Goal: Task Accomplishment & Management: Use online tool/utility

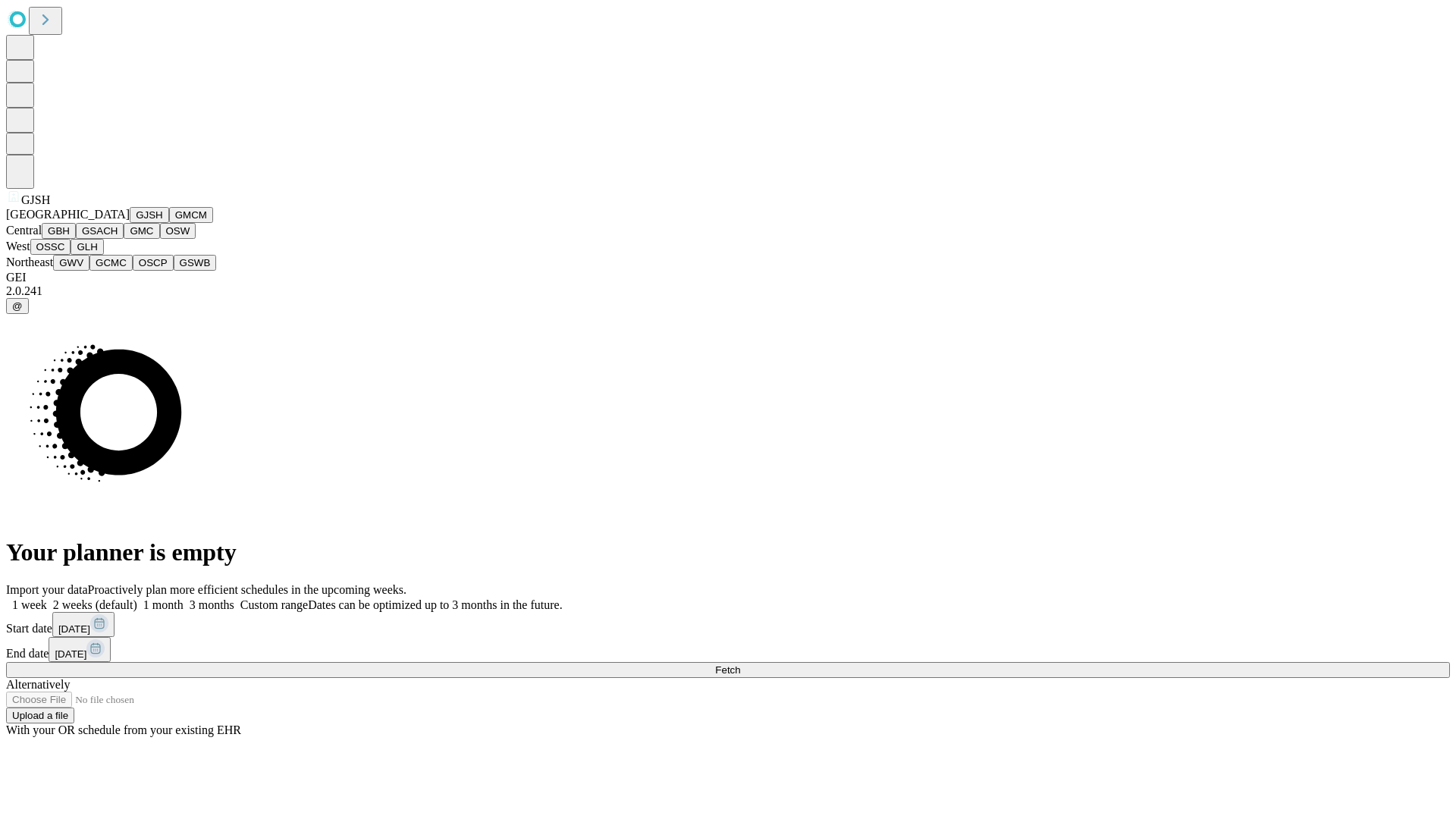
click at [130, 223] on button "GJSH" at bounding box center [149, 214] width 39 height 16
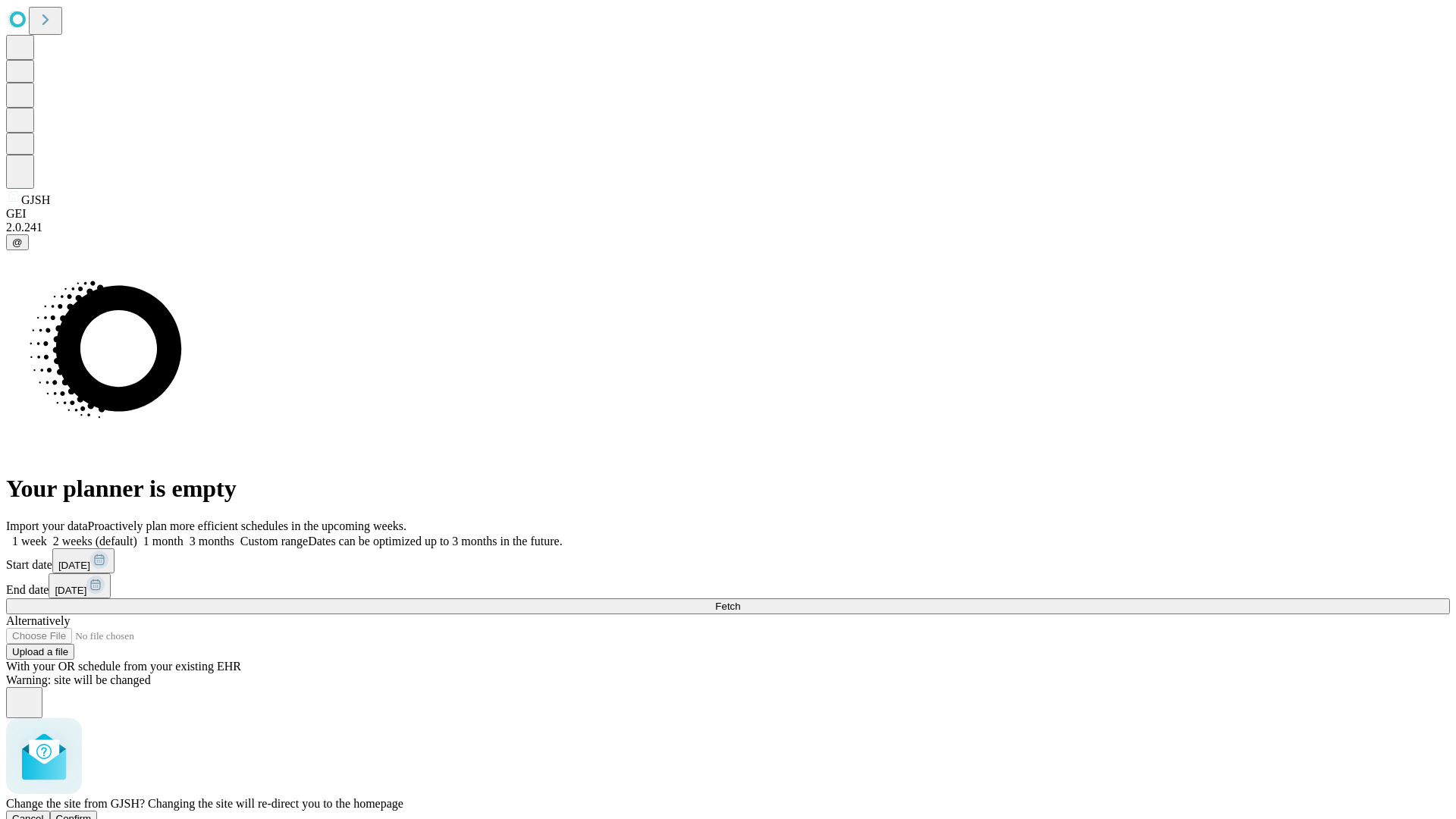
click at [91, 813] on span "Confirm" at bounding box center [73, 819] width 36 height 12
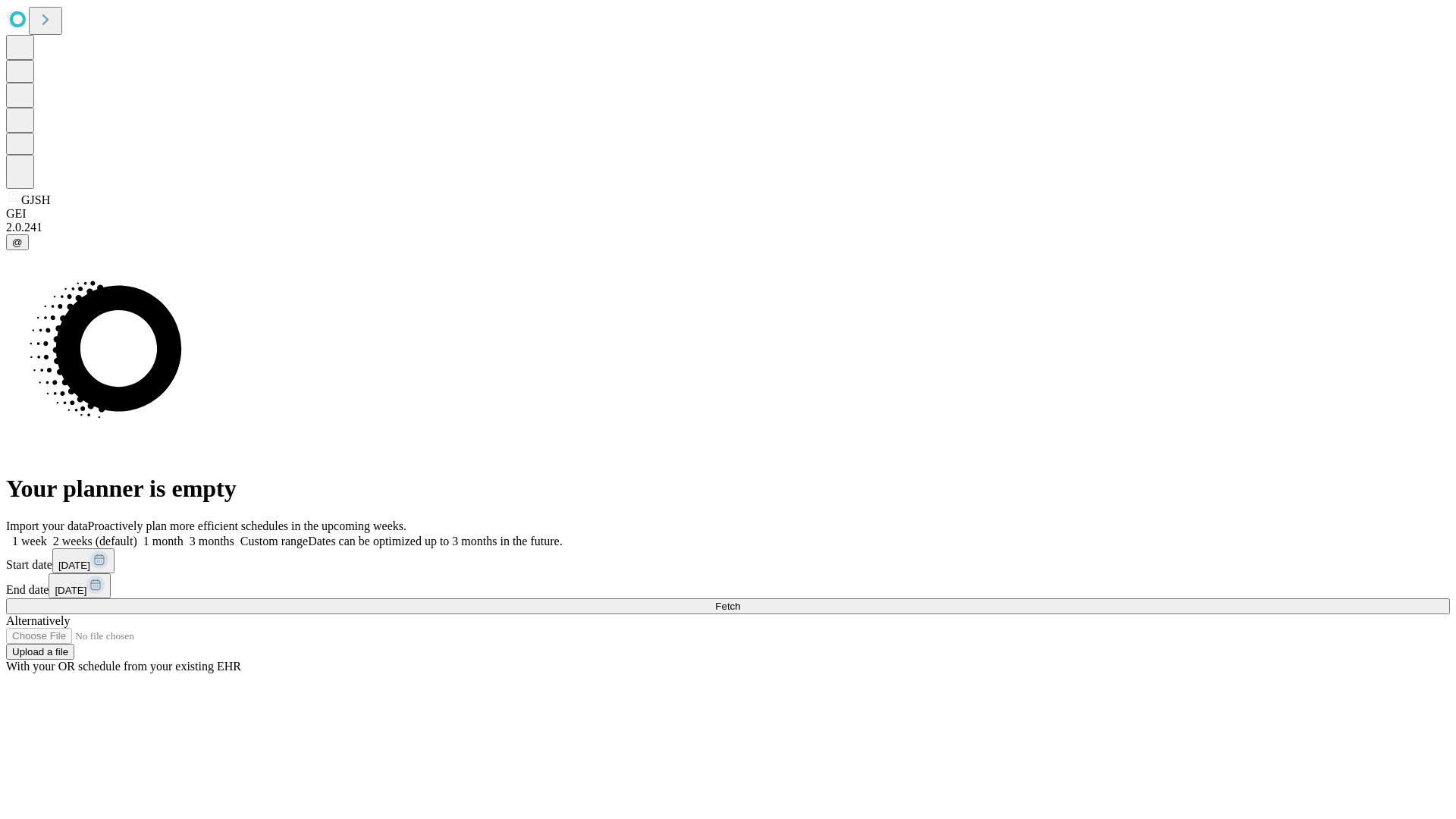
click at [184, 534] on label "1 month" at bounding box center [160, 540] width 46 height 12
click at [740, 601] on span "Fetch" at bounding box center [728, 607] width 25 height 12
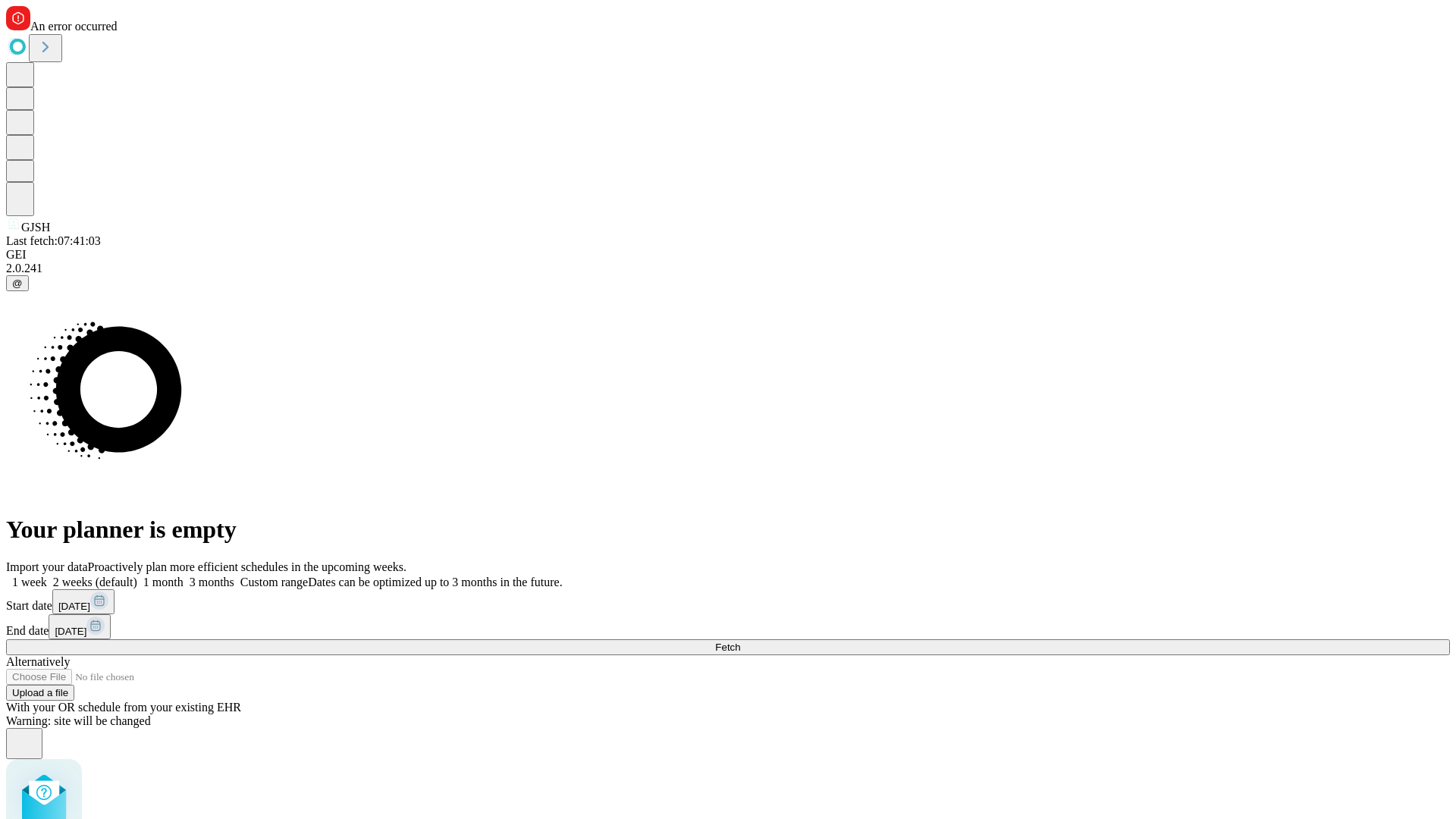
click at [184, 576] on label "1 month" at bounding box center [160, 582] width 46 height 12
click at [740, 642] on span "Fetch" at bounding box center [728, 648] width 25 height 12
click at [184, 576] on label "1 month" at bounding box center [160, 582] width 46 height 12
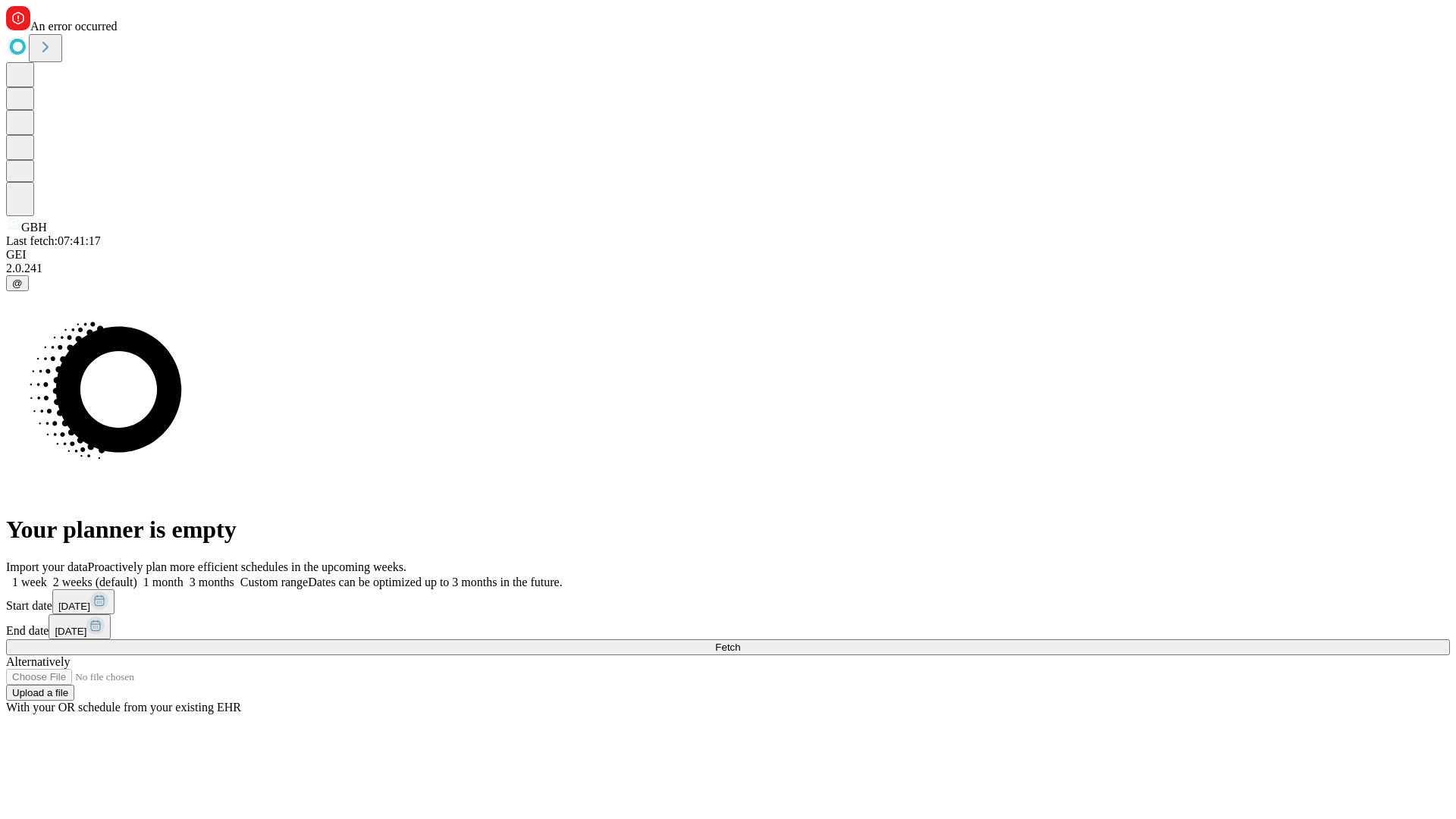
click at [740, 642] on span "Fetch" at bounding box center [728, 648] width 25 height 12
click at [184, 576] on label "1 month" at bounding box center [160, 582] width 46 height 12
click at [740, 642] on span "Fetch" at bounding box center [728, 648] width 25 height 12
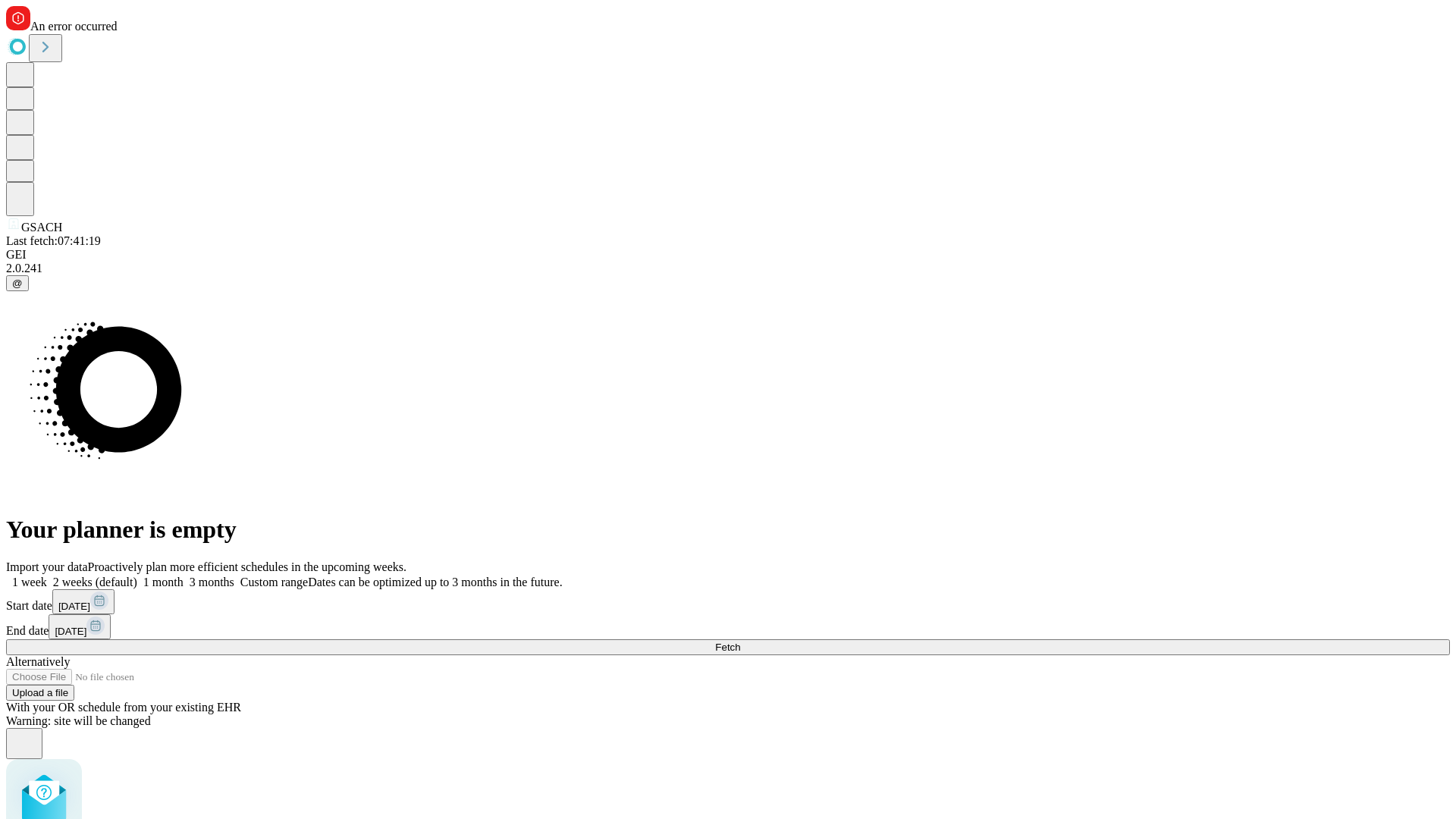
click at [184, 576] on label "1 month" at bounding box center [160, 582] width 46 height 12
click at [740, 642] on span "Fetch" at bounding box center [728, 648] width 25 height 12
click at [184, 576] on label "1 month" at bounding box center [160, 582] width 46 height 12
click at [740, 642] on span "Fetch" at bounding box center [728, 648] width 25 height 12
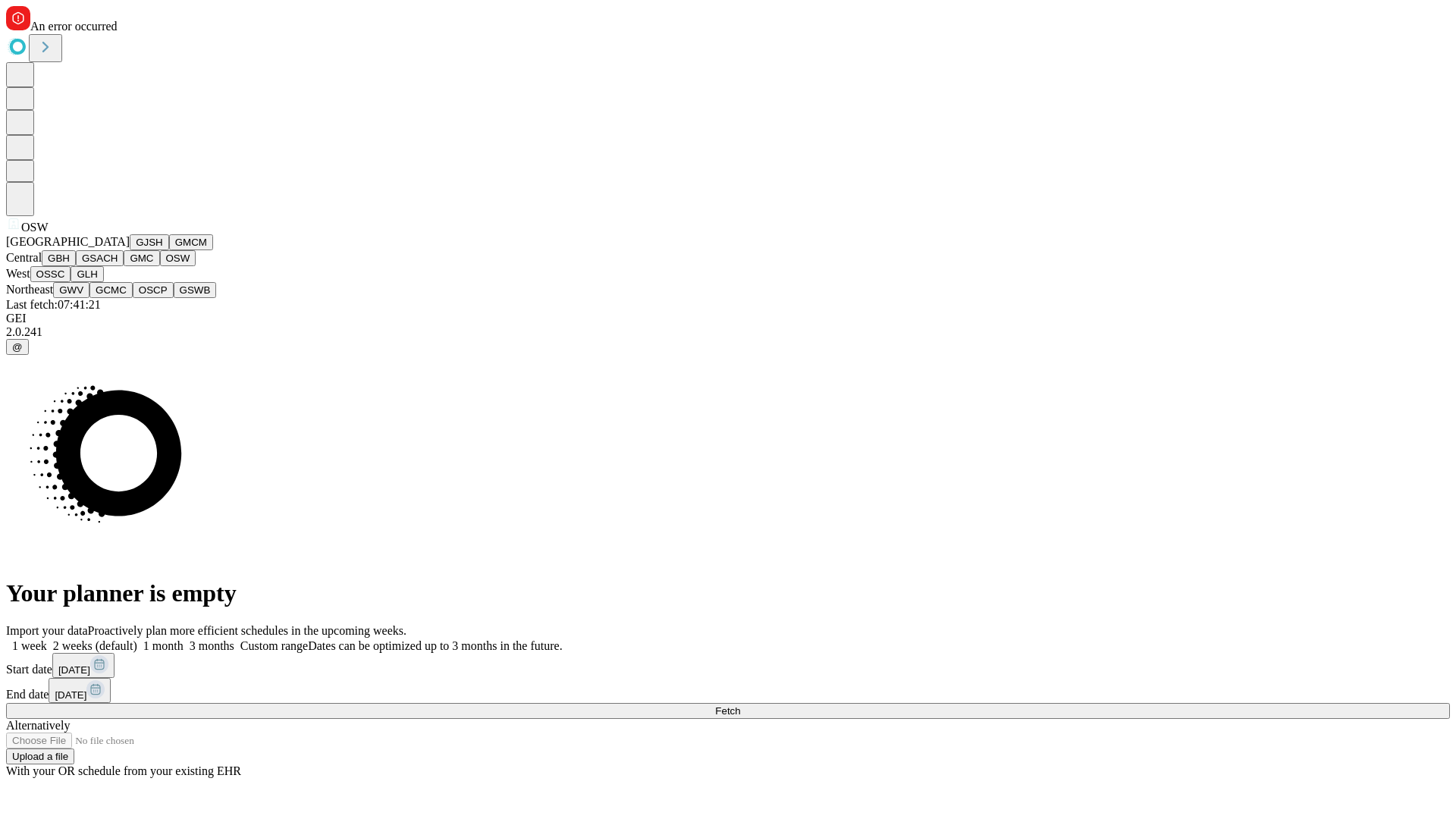
click at [71, 283] on button "OSSC" at bounding box center [51, 274] width 41 height 16
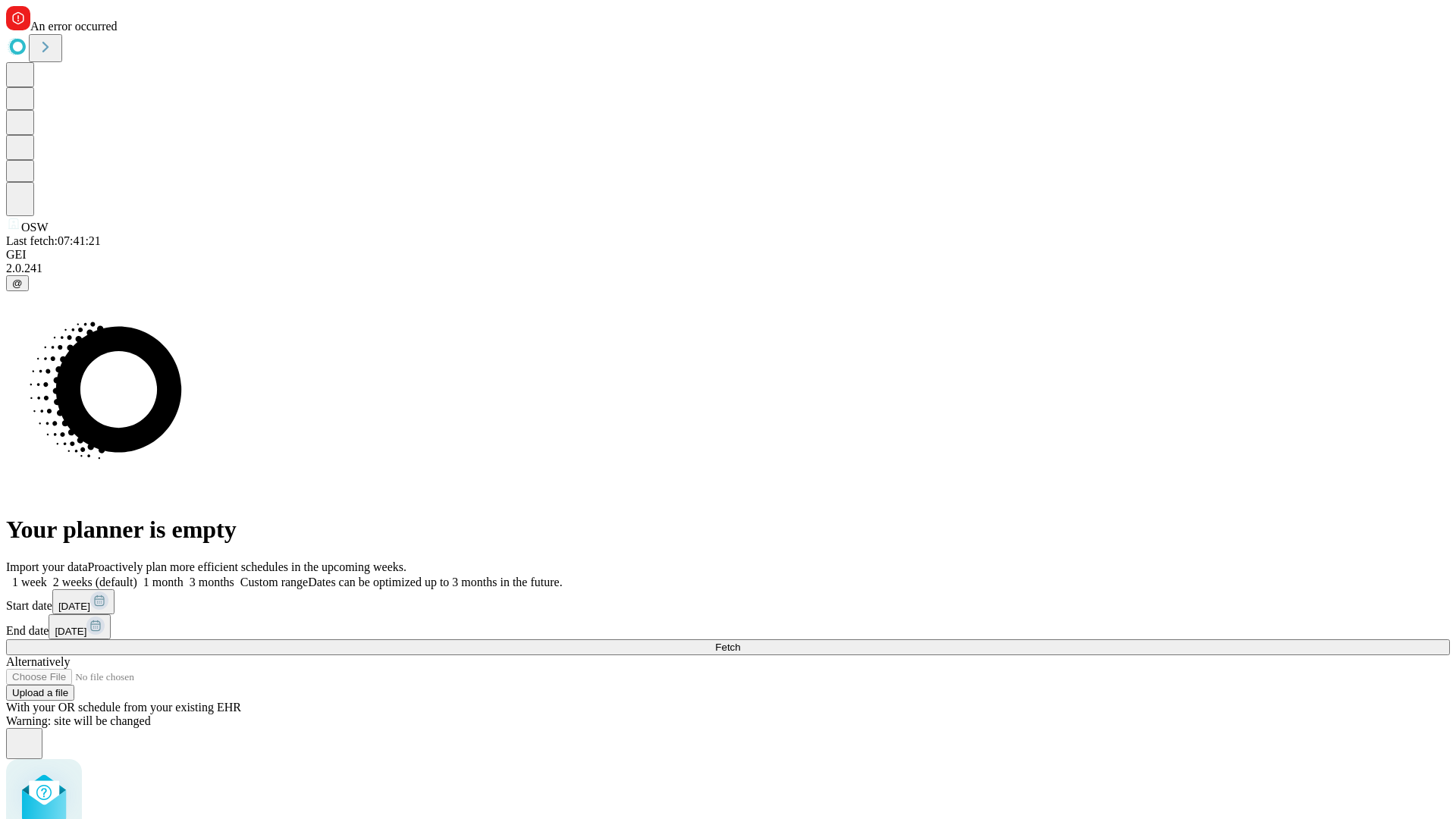
click at [184, 576] on label "1 month" at bounding box center [160, 582] width 46 height 12
click at [740, 642] on span "Fetch" at bounding box center [728, 648] width 25 height 12
click at [184, 576] on label "1 month" at bounding box center [160, 582] width 46 height 12
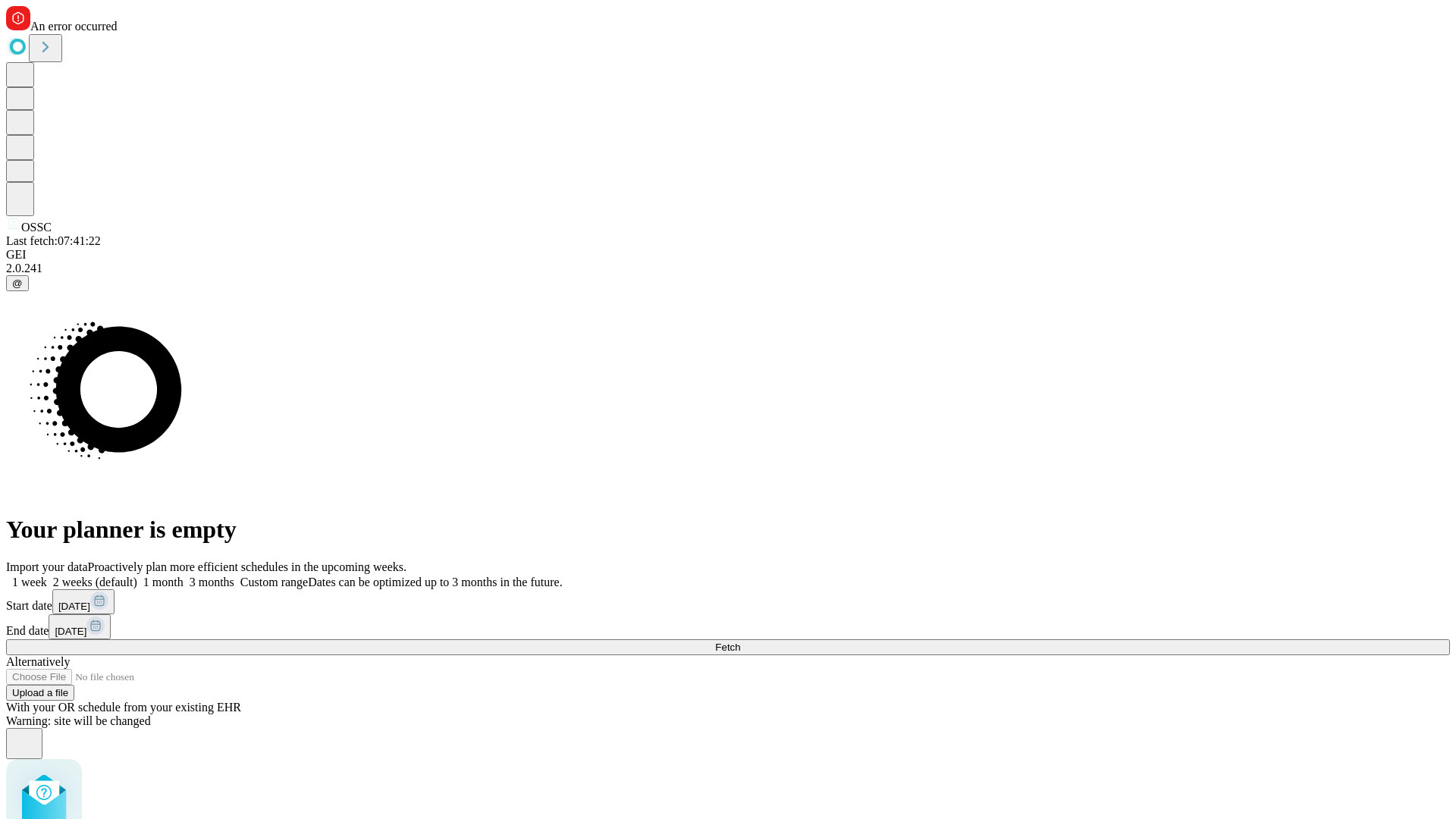
click at [740, 642] on span "Fetch" at bounding box center [728, 648] width 25 height 12
click at [184, 576] on label "1 month" at bounding box center [160, 582] width 46 height 12
click at [740, 642] on span "Fetch" at bounding box center [728, 648] width 25 height 12
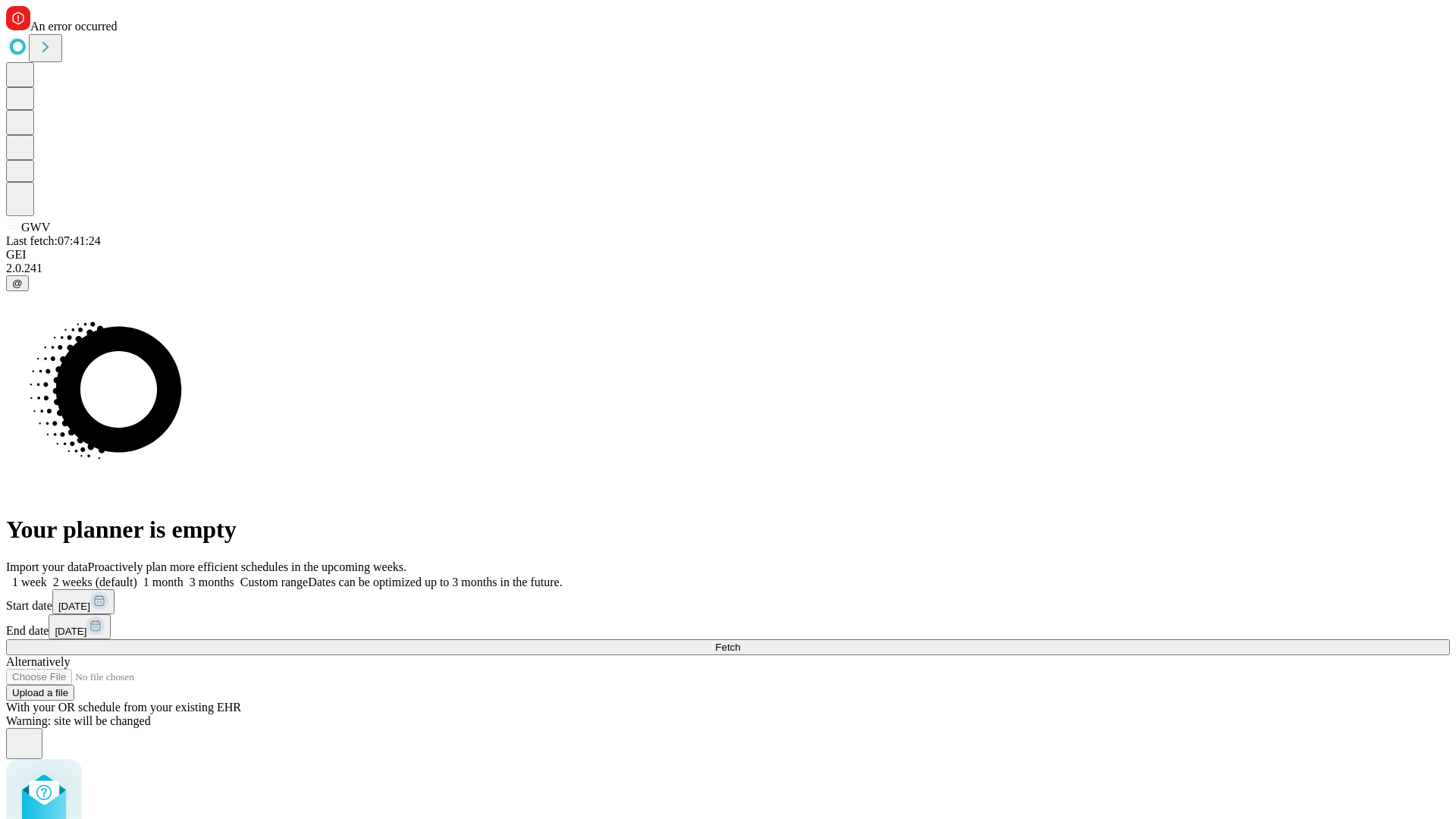
click at [184, 576] on label "1 month" at bounding box center [160, 582] width 46 height 12
click at [740, 642] on span "Fetch" at bounding box center [728, 648] width 25 height 12
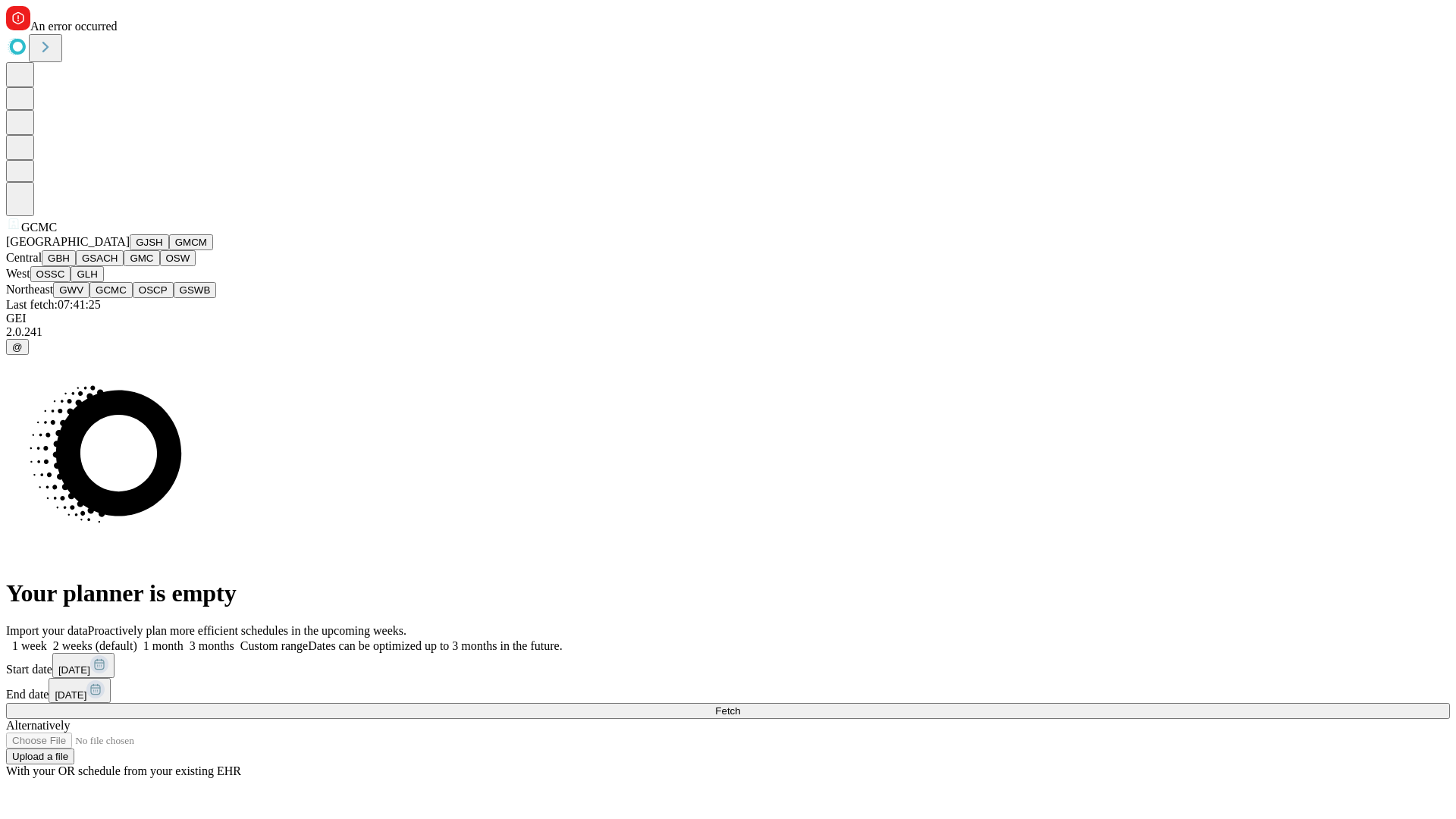
click at [133, 298] on button "OSCP" at bounding box center [153, 290] width 41 height 16
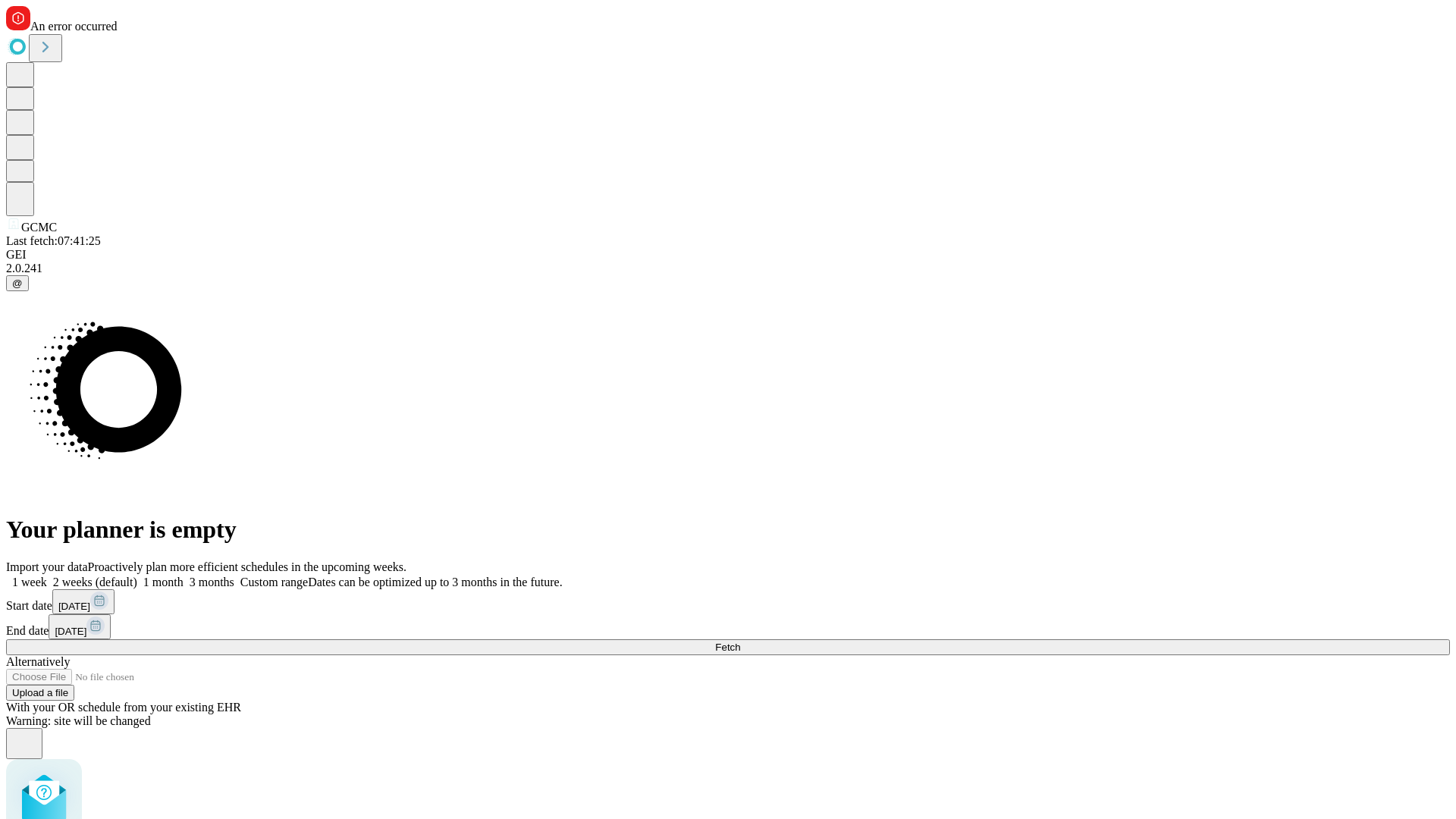
click at [184, 576] on label "1 month" at bounding box center [160, 582] width 46 height 12
click at [740, 642] on span "Fetch" at bounding box center [728, 648] width 25 height 12
click at [184, 576] on label "1 month" at bounding box center [160, 582] width 46 height 12
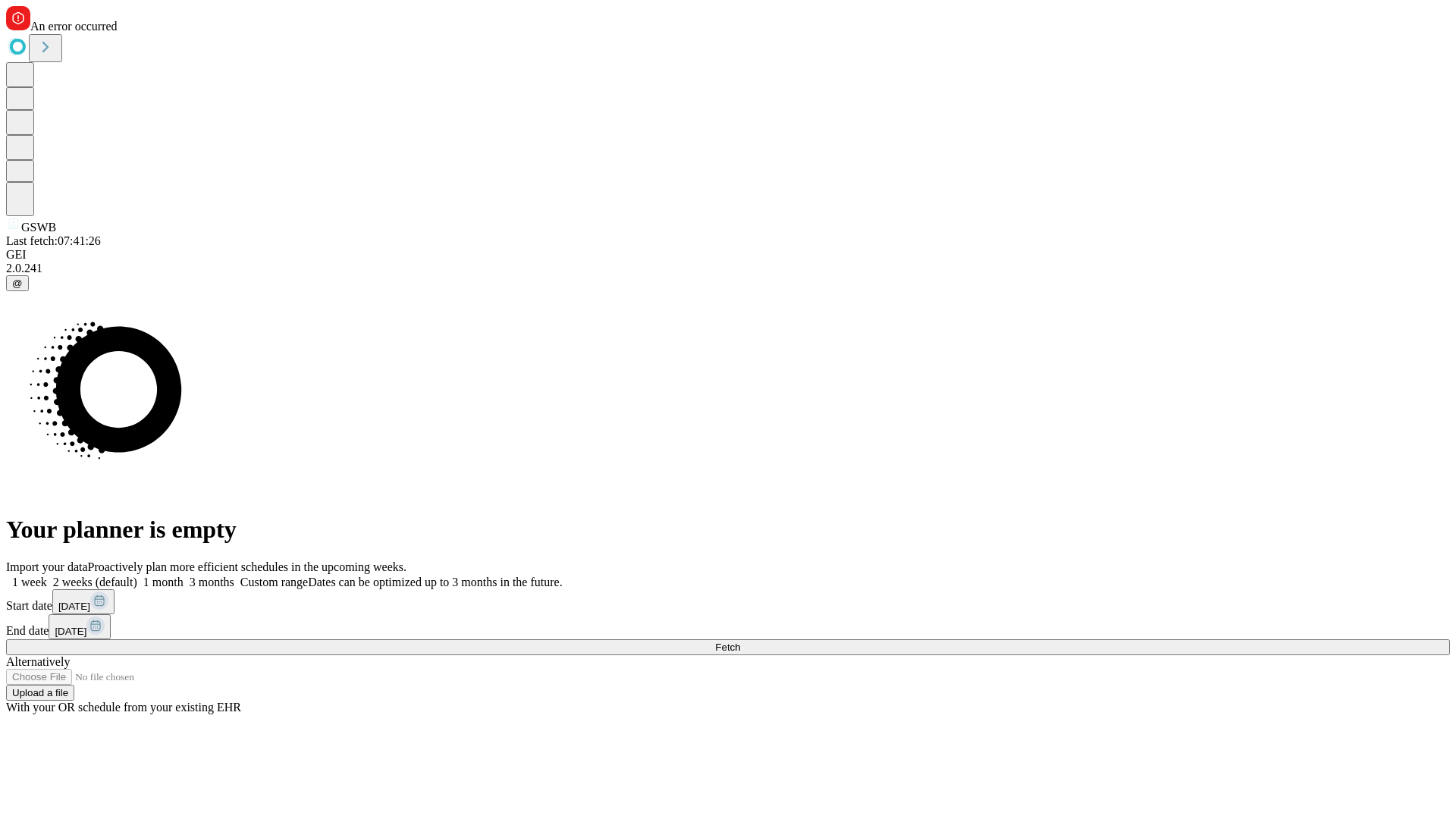
click at [740, 642] on span "Fetch" at bounding box center [728, 648] width 25 height 12
